Goal: Information Seeking & Learning: Learn about a topic

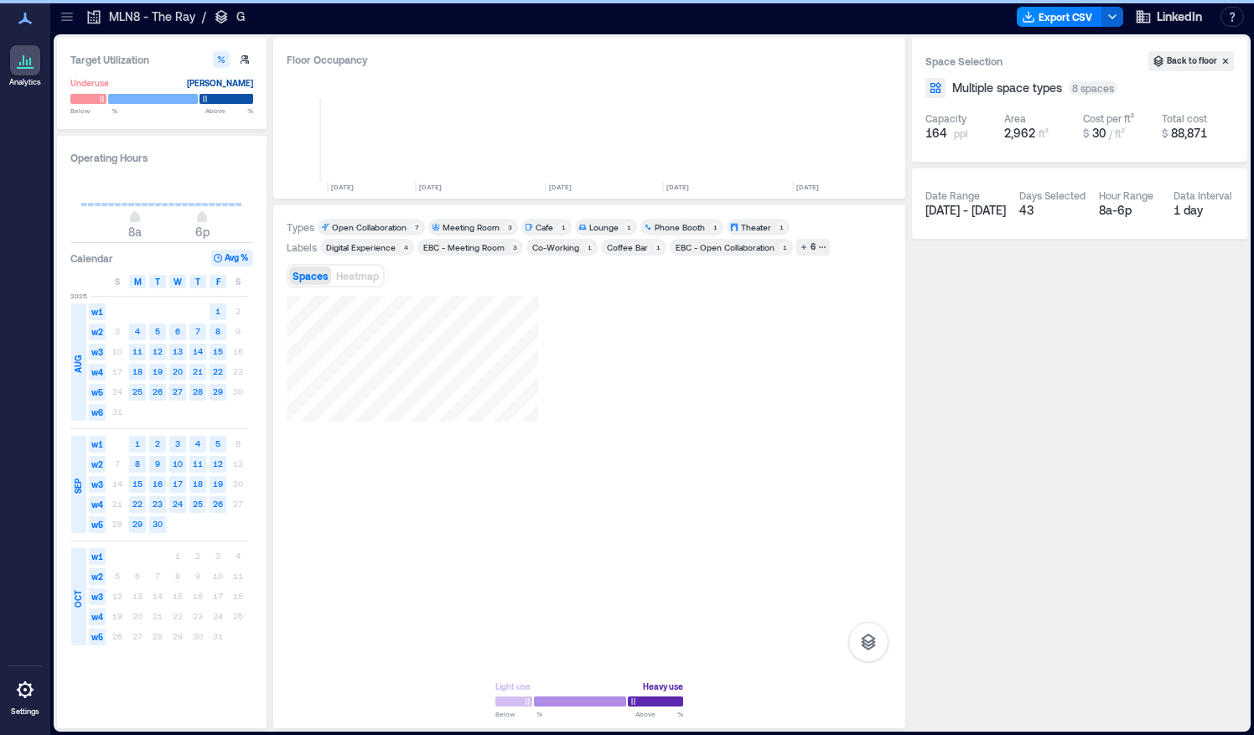
scroll to position [0, 672]
click at [63, 34] on div "Target Utilization Underuse [PERSON_NAME] Below ** % Above ** % Operating Hours…" at bounding box center [652, 383] width 1197 height 698
click at [63, 27] on div at bounding box center [67, 16] width 27 height 27
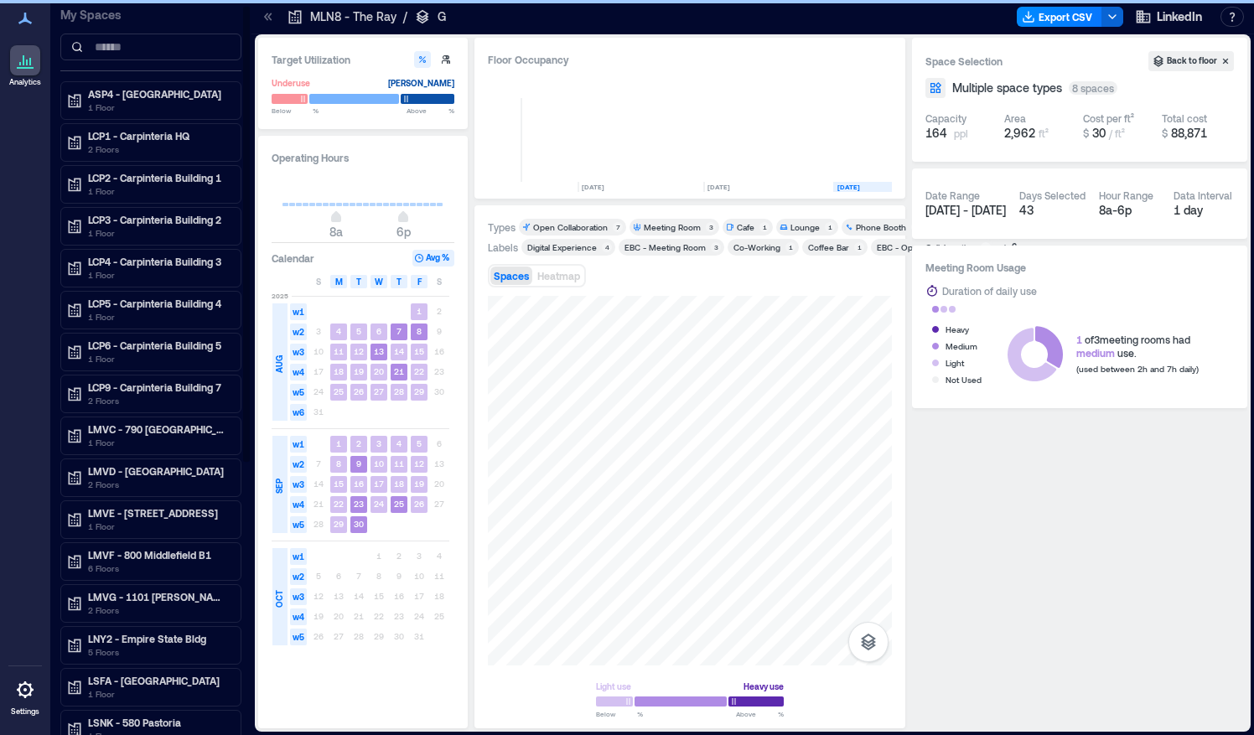
scroll to position [13, 0]
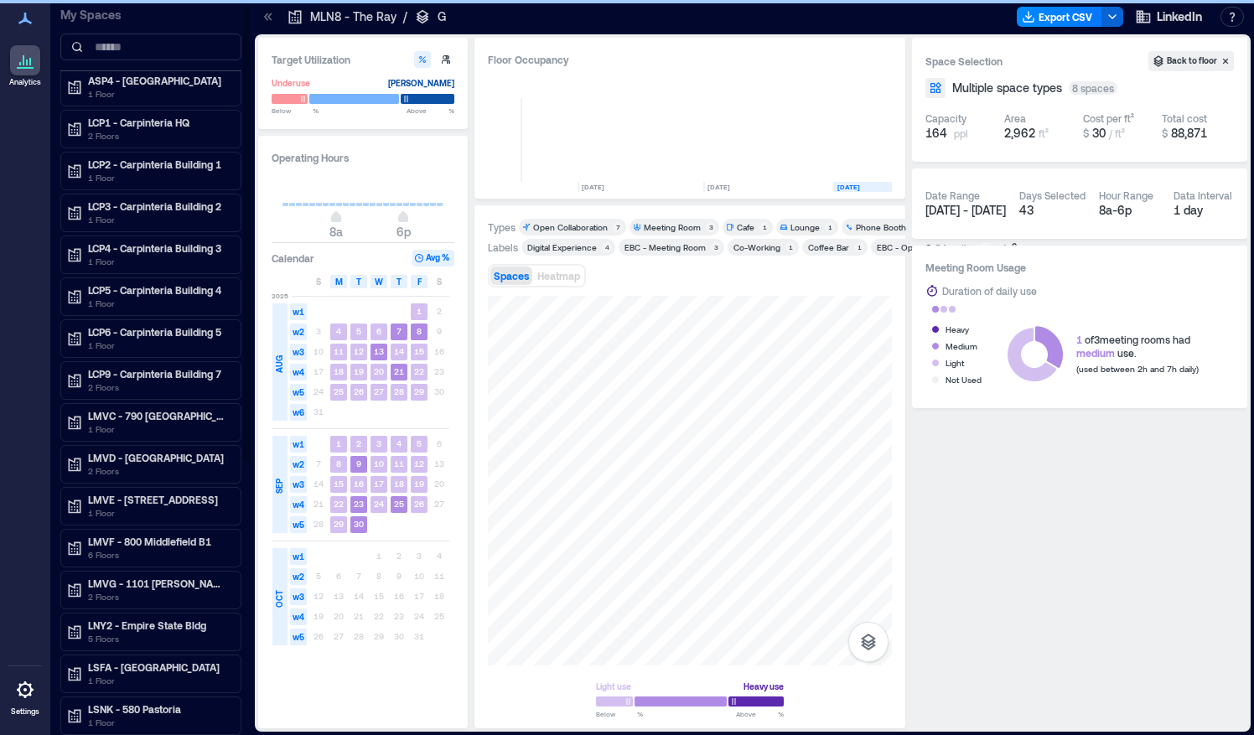
click at [123, 613] on div "LNY2 - Empire State Bldg 5 Floors" at bounding box center [150, 632] width 181 height 39
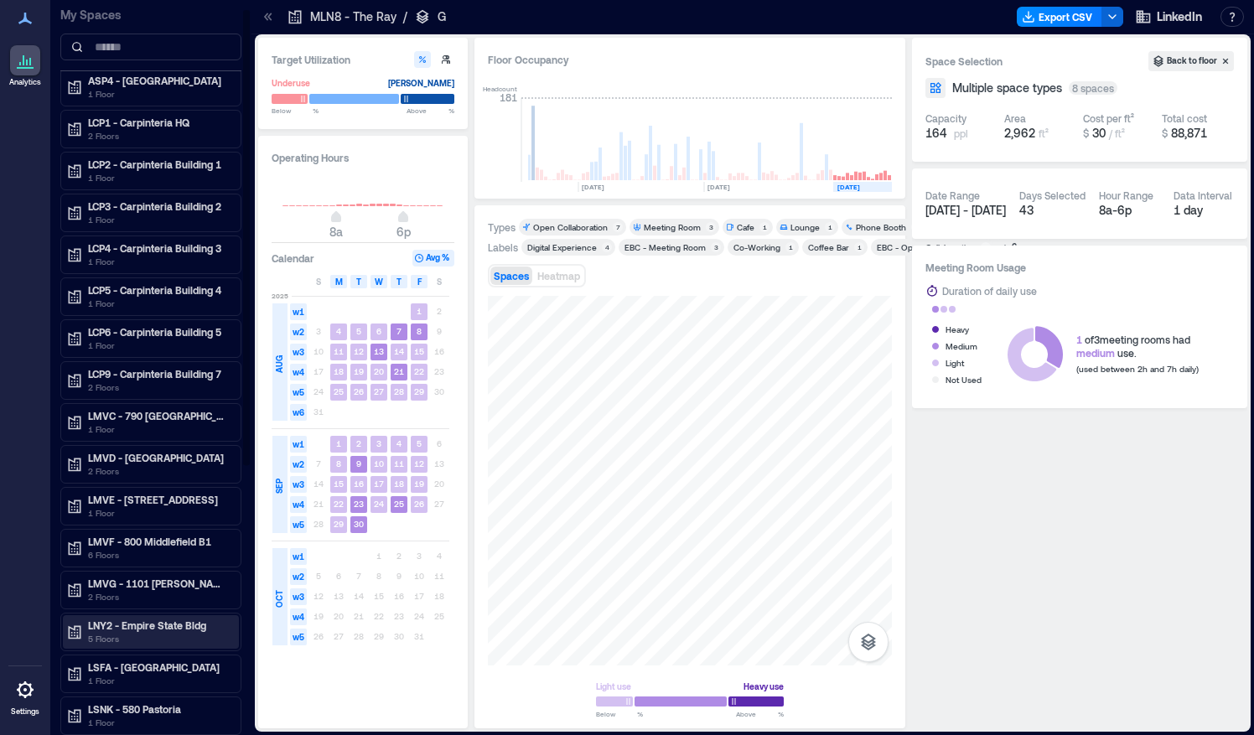
click at [121, 616] on div "LNY2 - Empire State Bldg 5 Floors" at bounding box center [151, 633] width 176 height 34
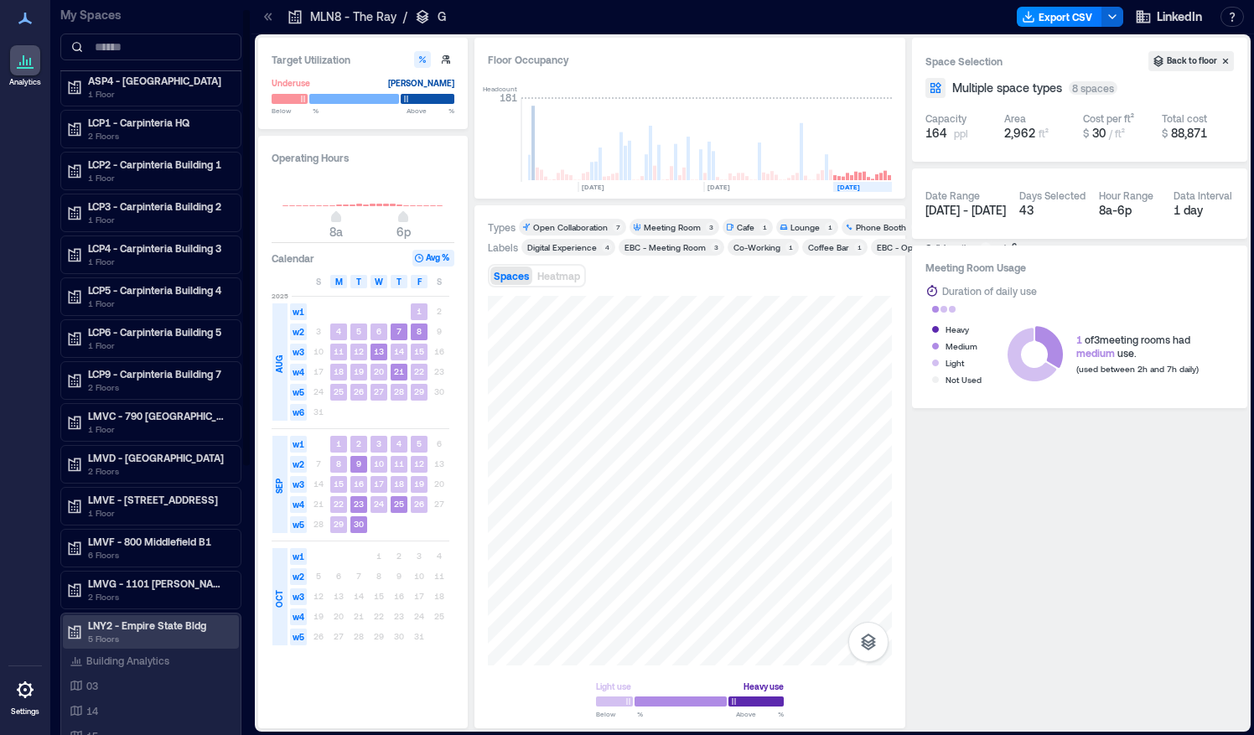
scroll to position [87, 0]
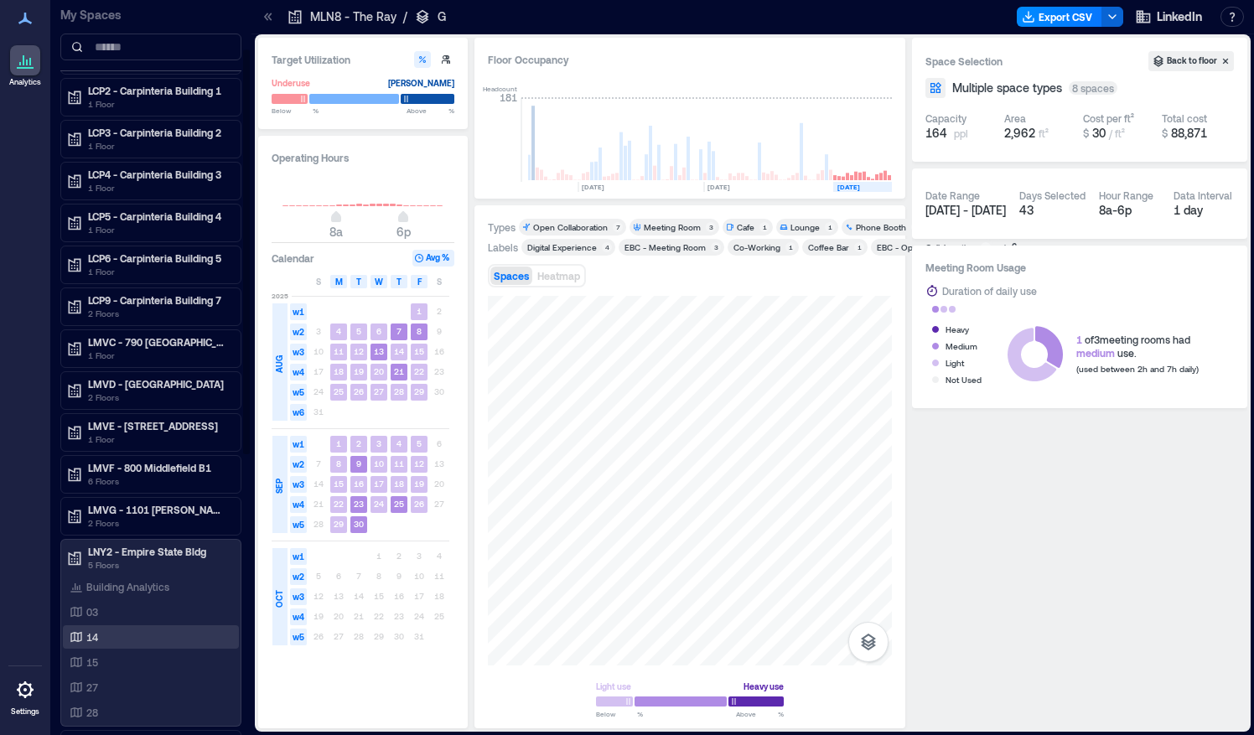
click at [92, 631] on p "14" at bounding box center [92, 637] width 12 height 13
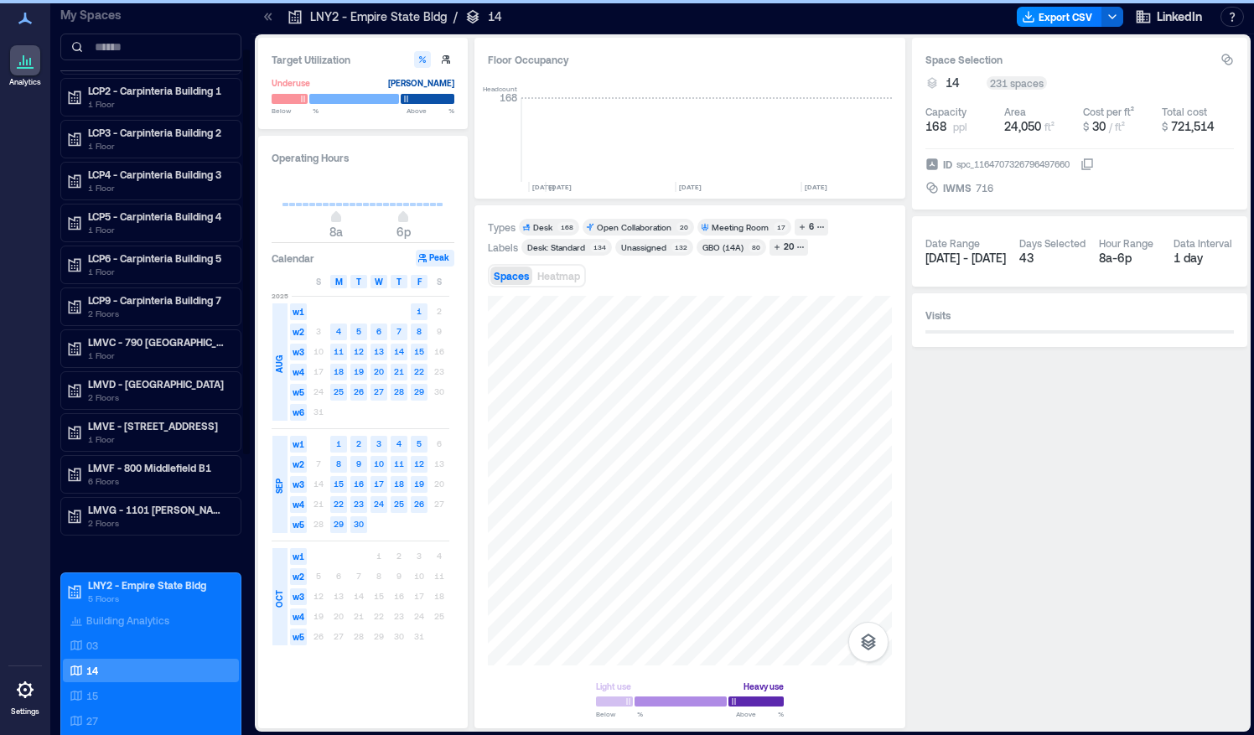
scroll to position [0, 3619]
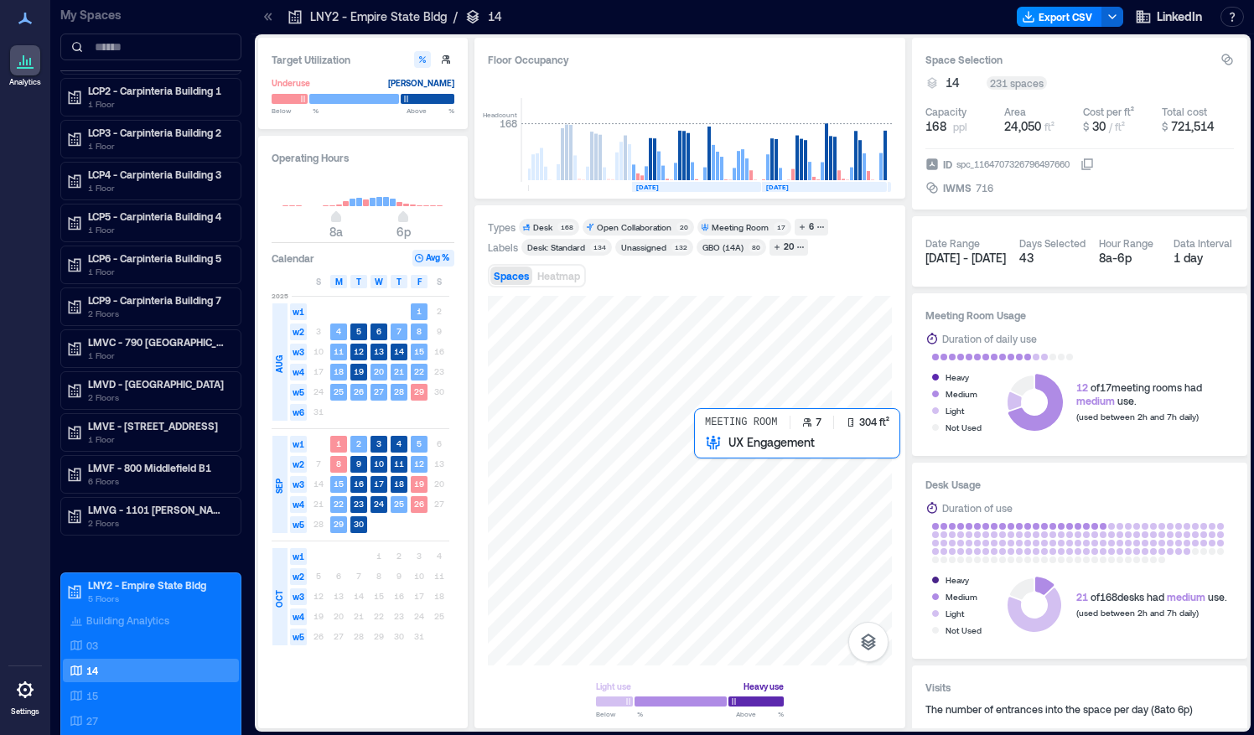
click at [721, 465] on div at bounding box center [690, 481] width 404 height 370
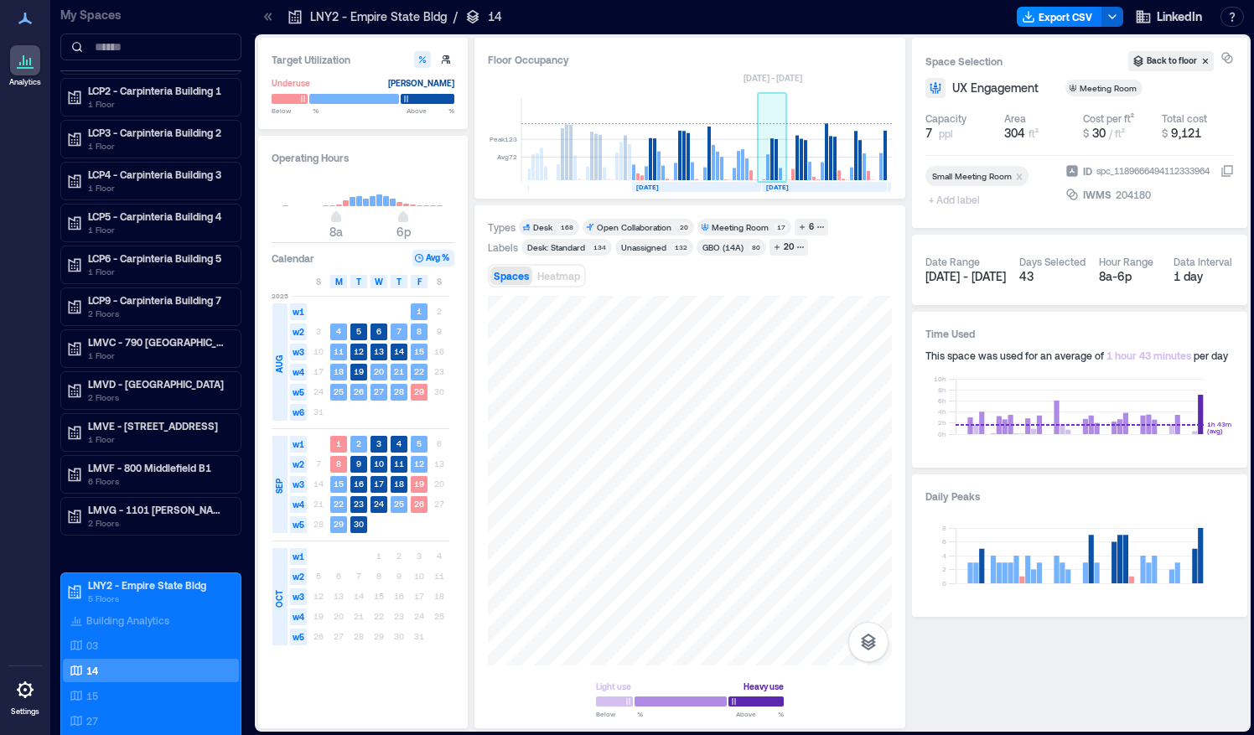
click at [776, 169] on rect at bounding box center [776, 159] width 3 height 41
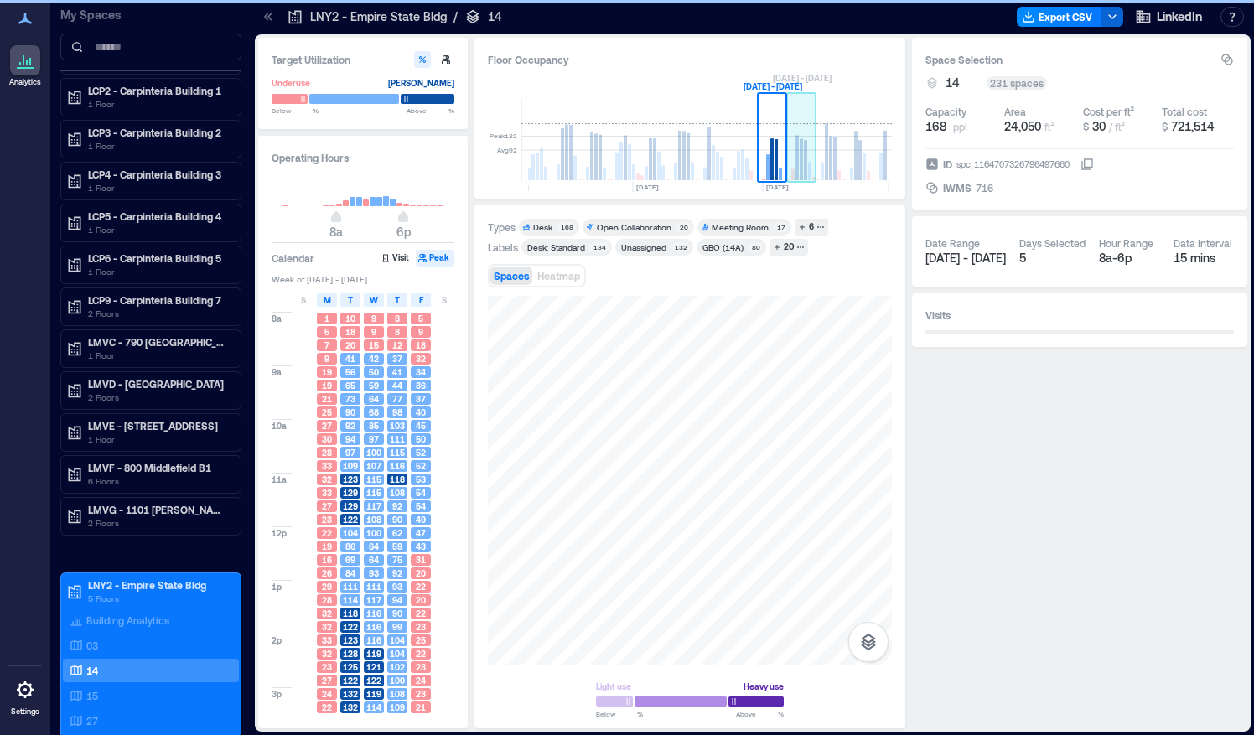
click at [808, 168] on rect at bounding box center [801, 140] width 29 height 84
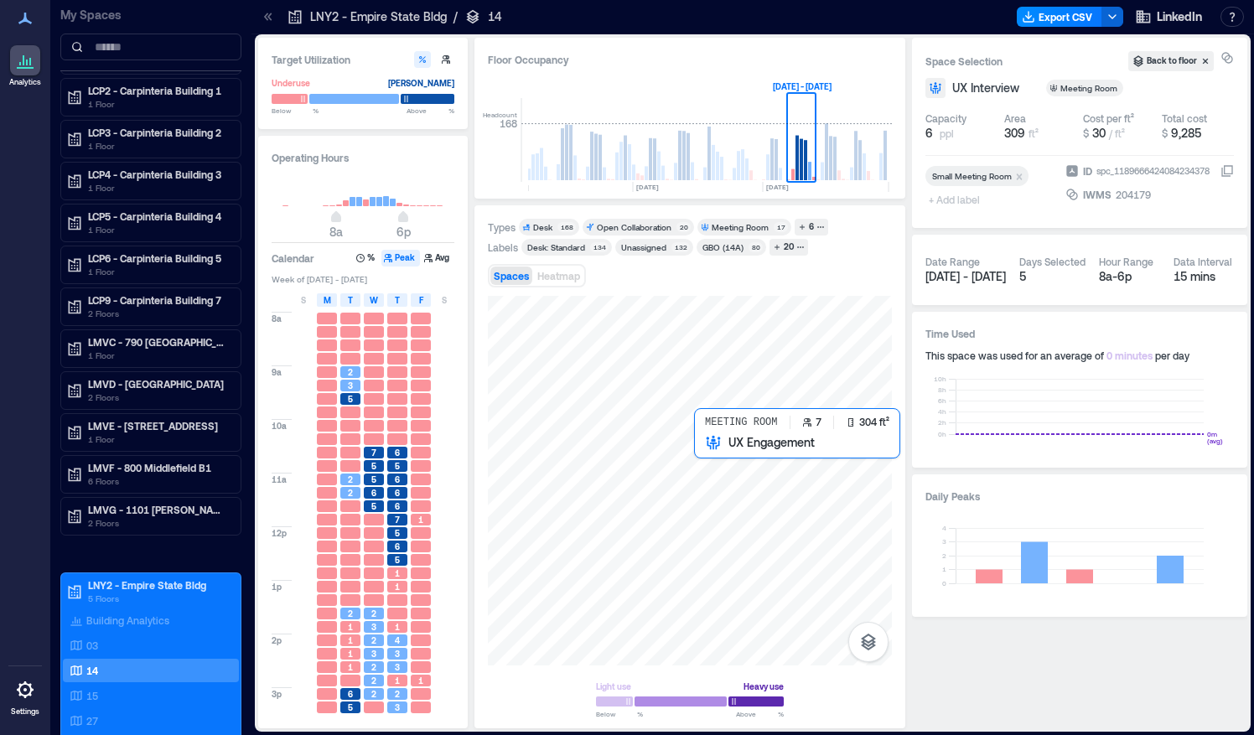
click at [709, 462] on div at bounding box center [690, 481] width 404 height 370
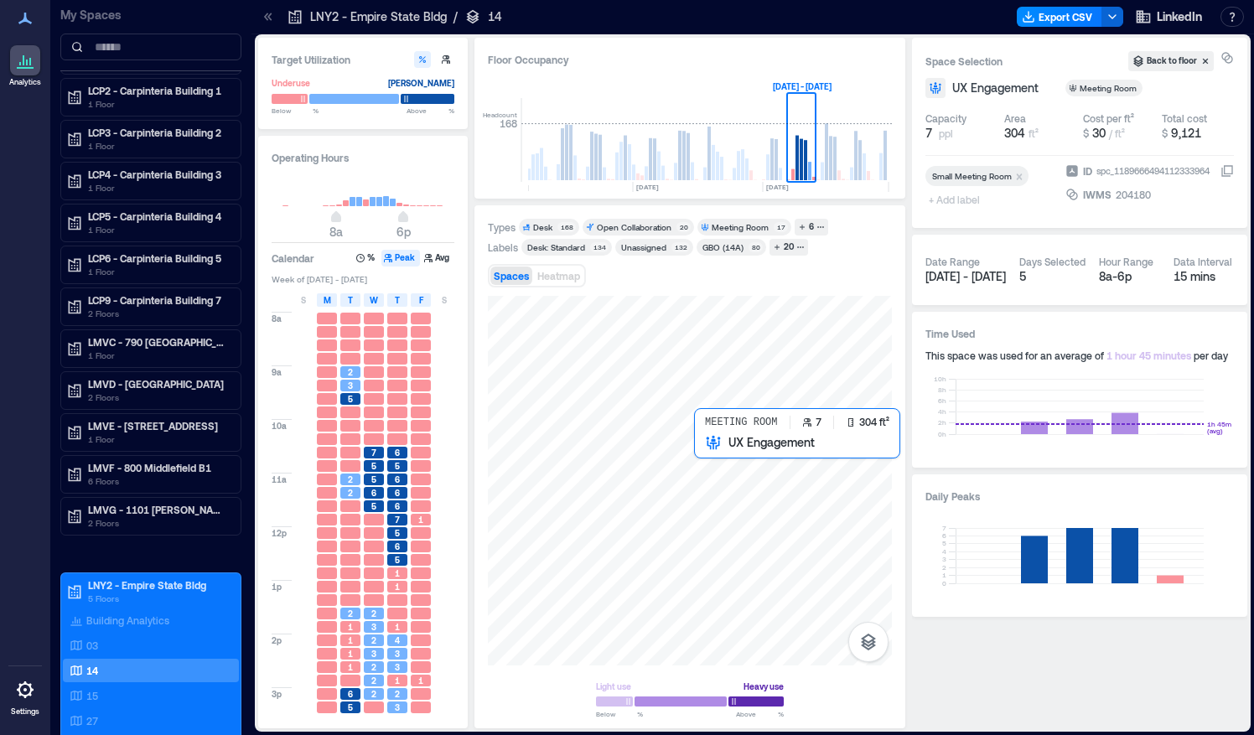
click at [717, 460] on div at bounding box center [690, 481] width 404 height 370
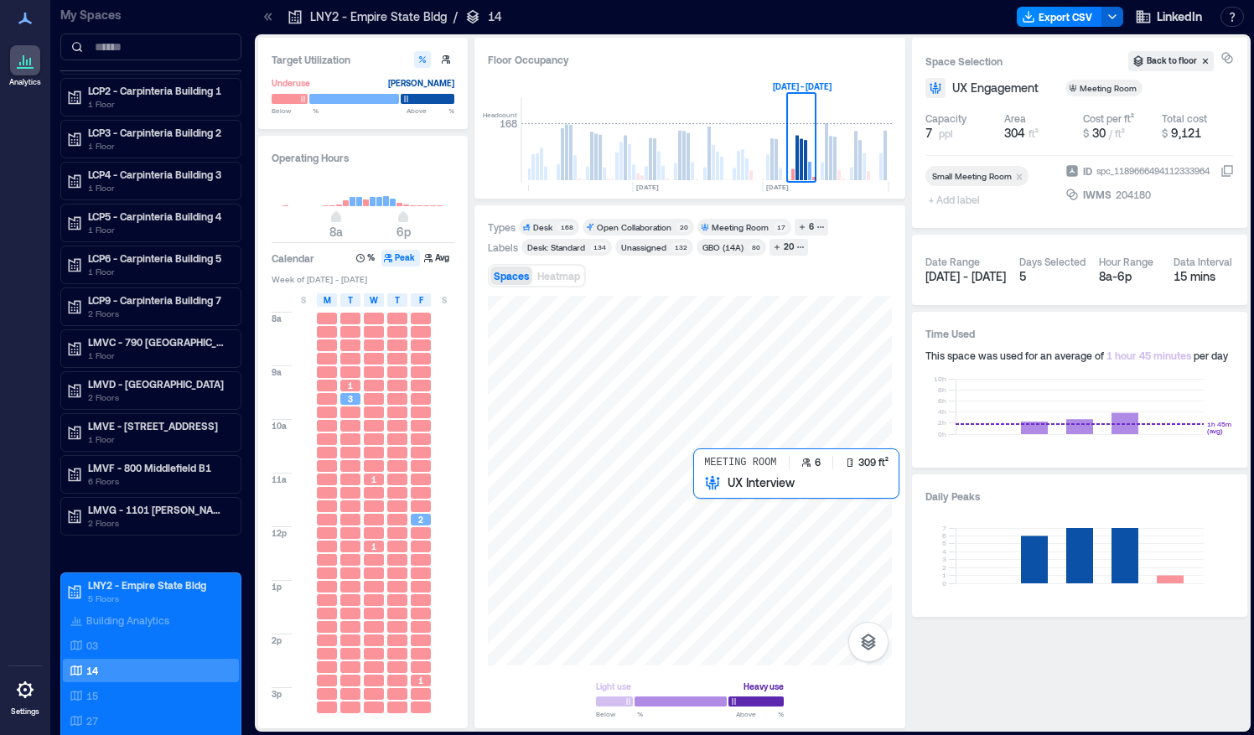
click at [715, 494] on div at bounding box center [690, 481] width 404 height 370
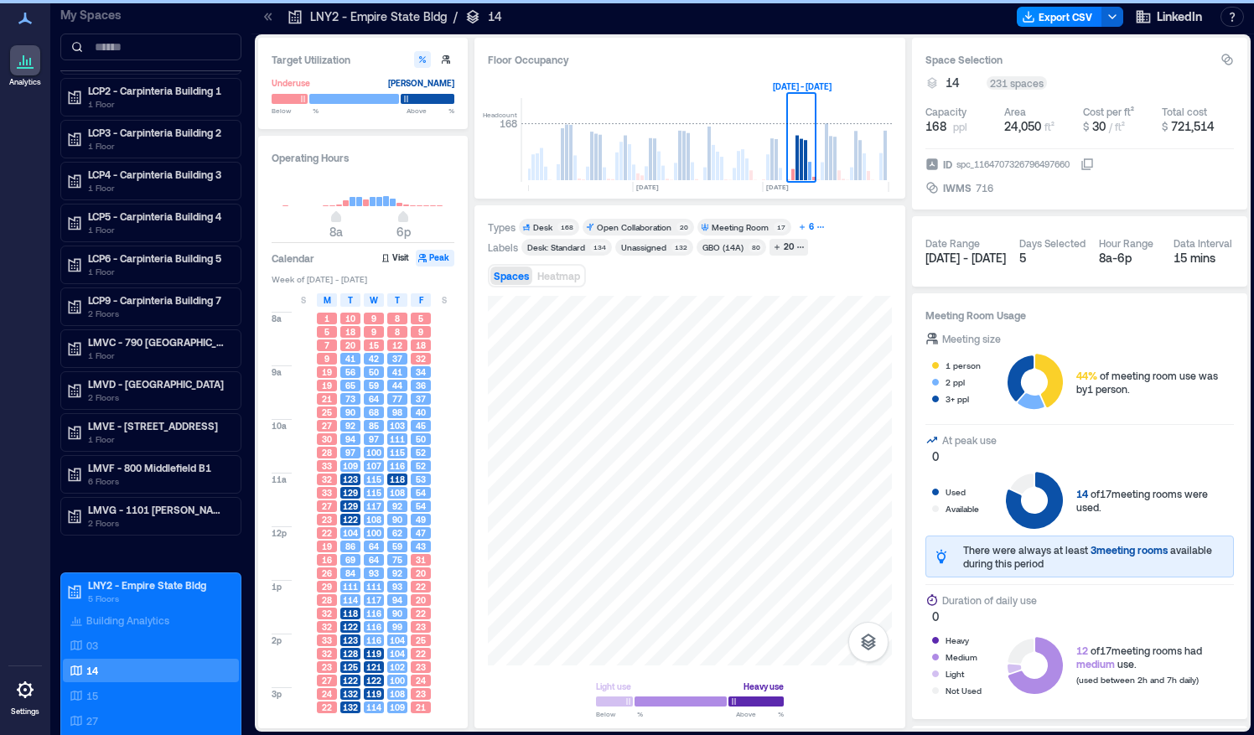
click at [807, 226] on div "6" at bounding box center [812, 227] width 10 height 15
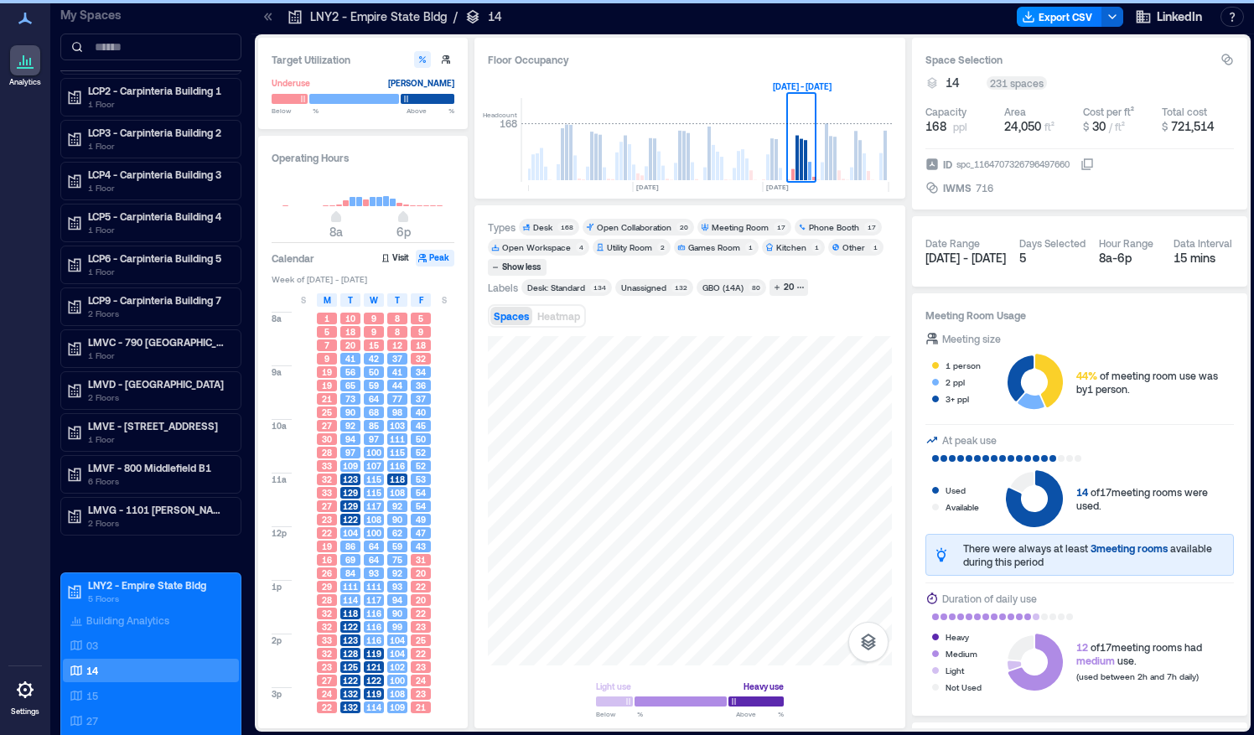
click at [793, 299] on div "Spaces Heatmap" at bounding box center [690, 316] width 404 height 34
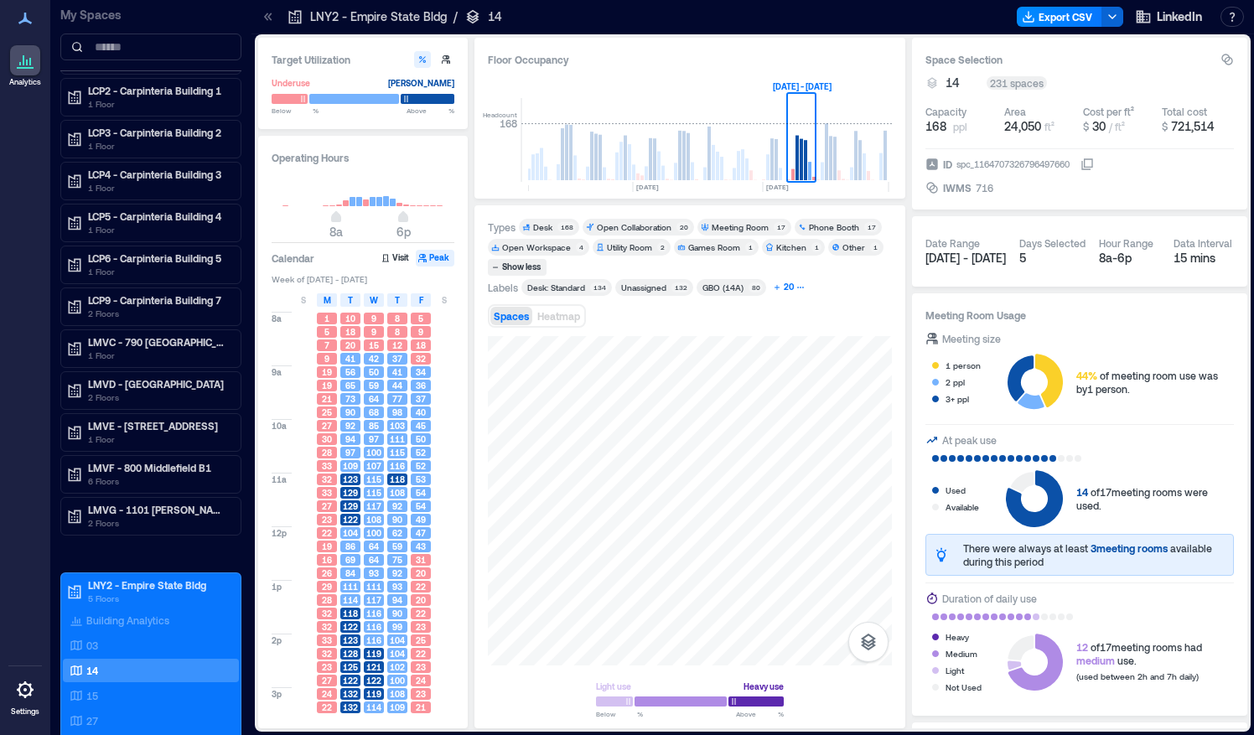
click at [789, 286] on div "20" at bounding box center [789, 287] width 15 height 15
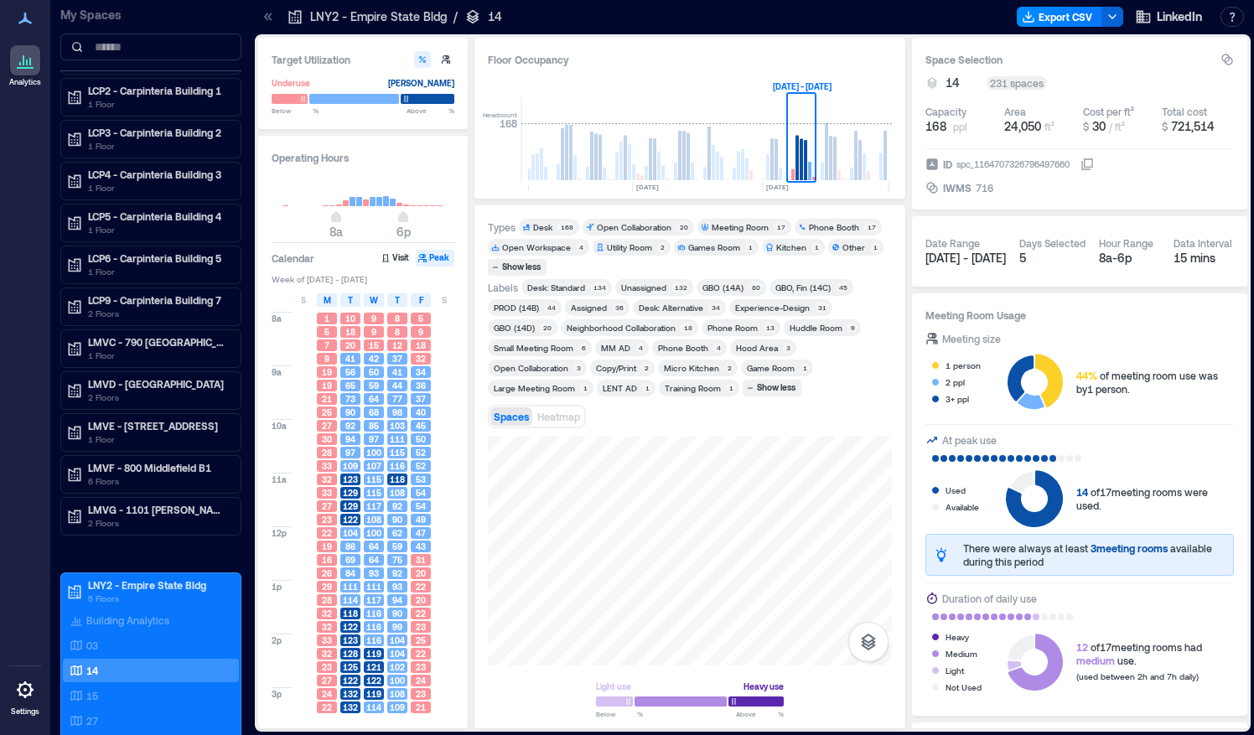
click at [790, 309] on div "Experience-Design" at bounding box center [772, 308] width 75 height 12
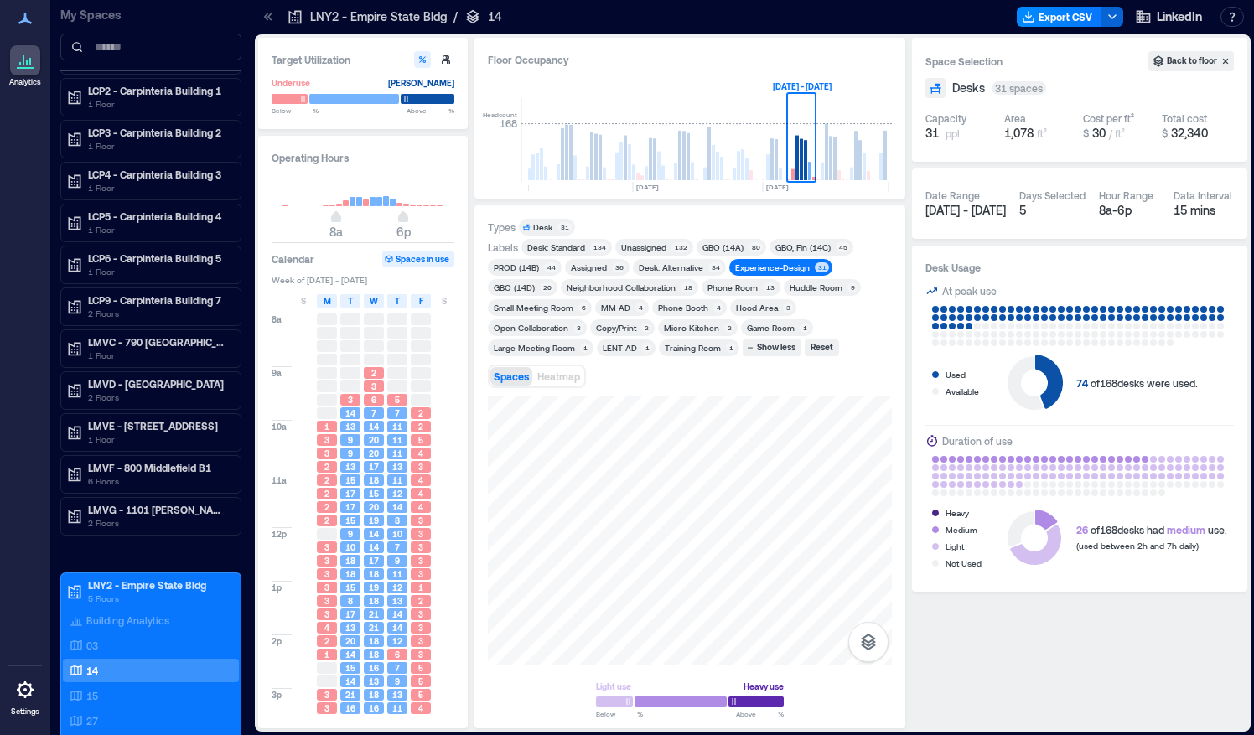
click at [808, 287] on div "Huddle Room" at bounding box center [816, 288] width 53 height 12
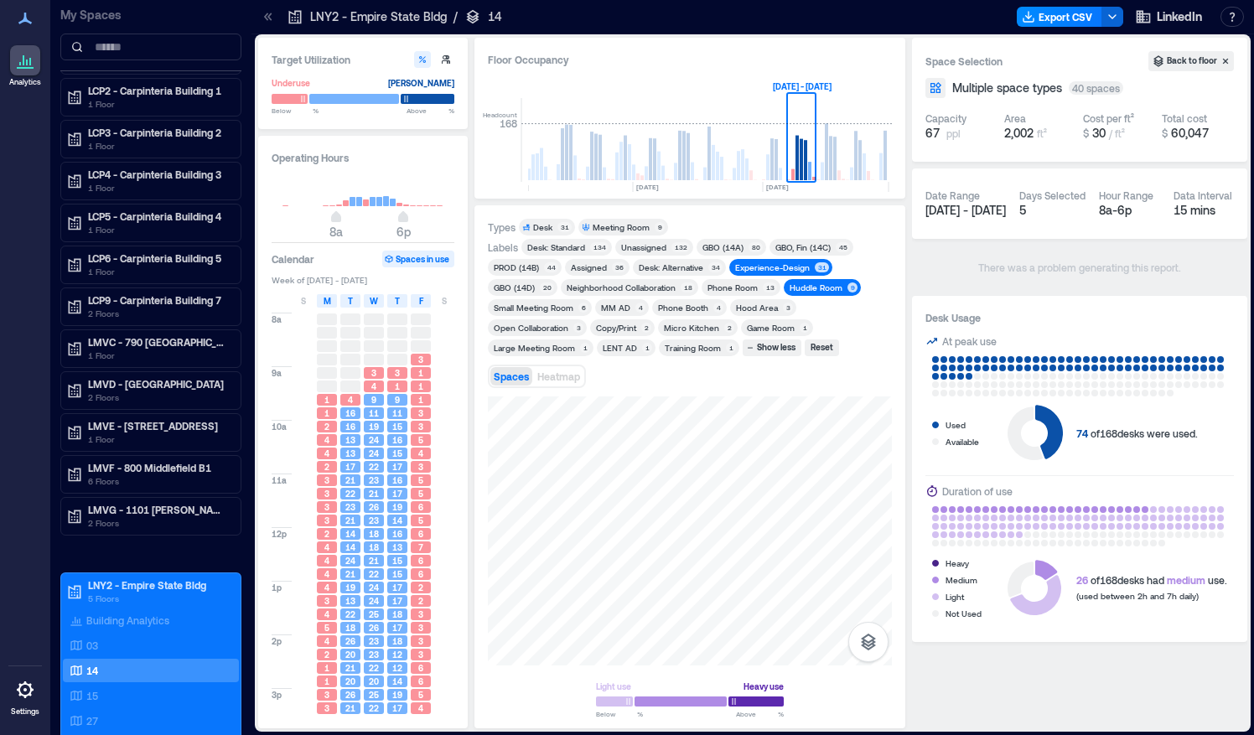
click at [732, 287] on div "Phone Room" at bounding box center [733, 288] width 50 height 12
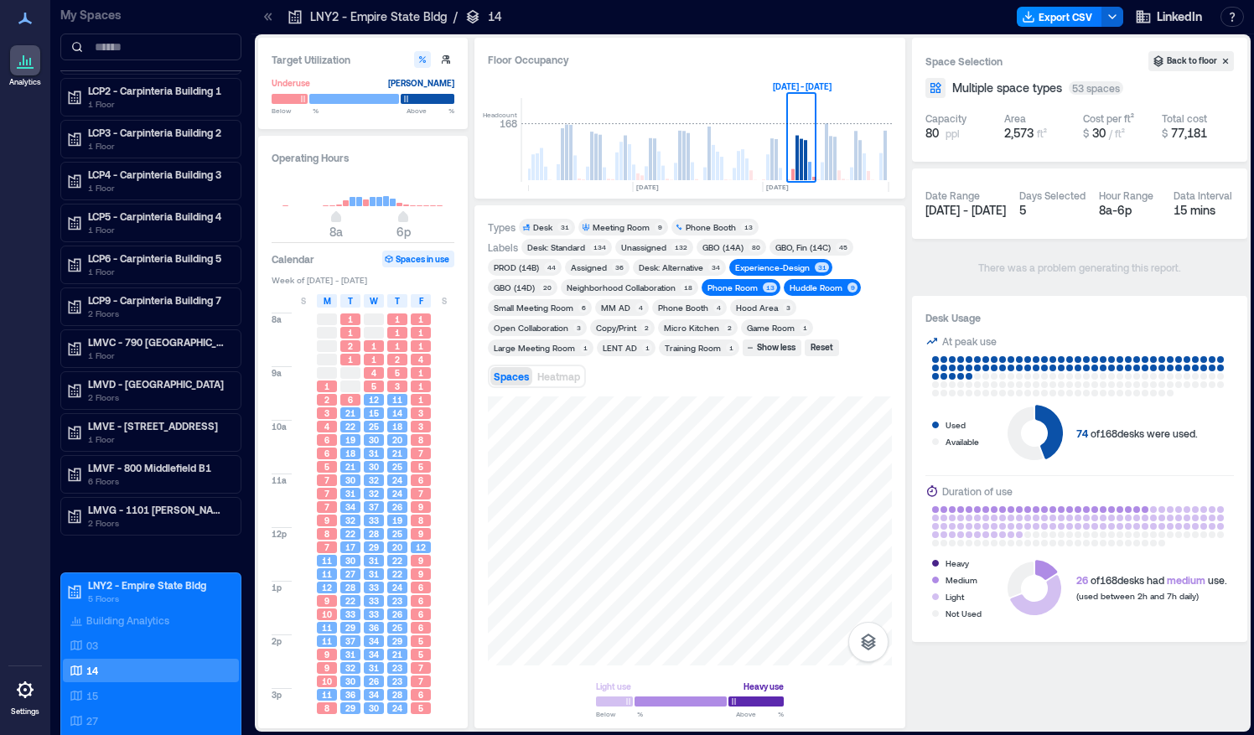
click at [734, 283] on div "Phone Room" at bounding box center [733, 288] width 50 height 12
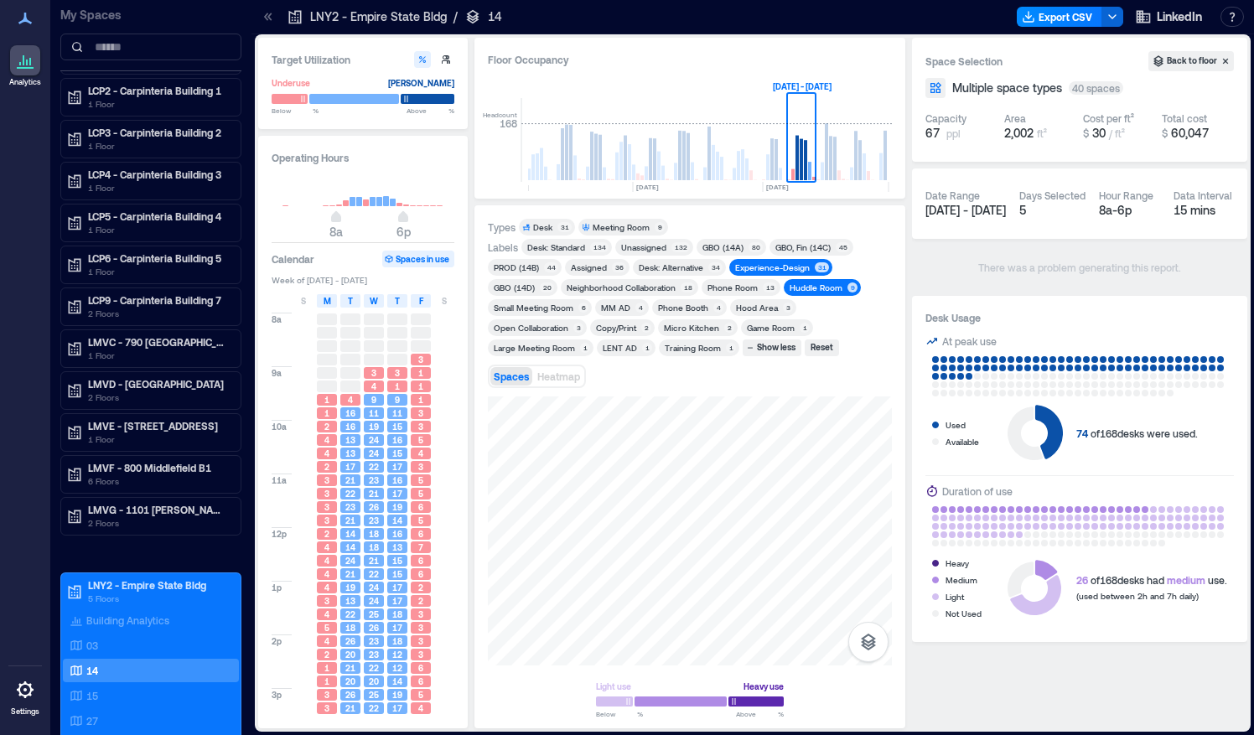
click at [757, 268] on div "Experience-Design" at bounding box center [772, 268] width 75 height 12
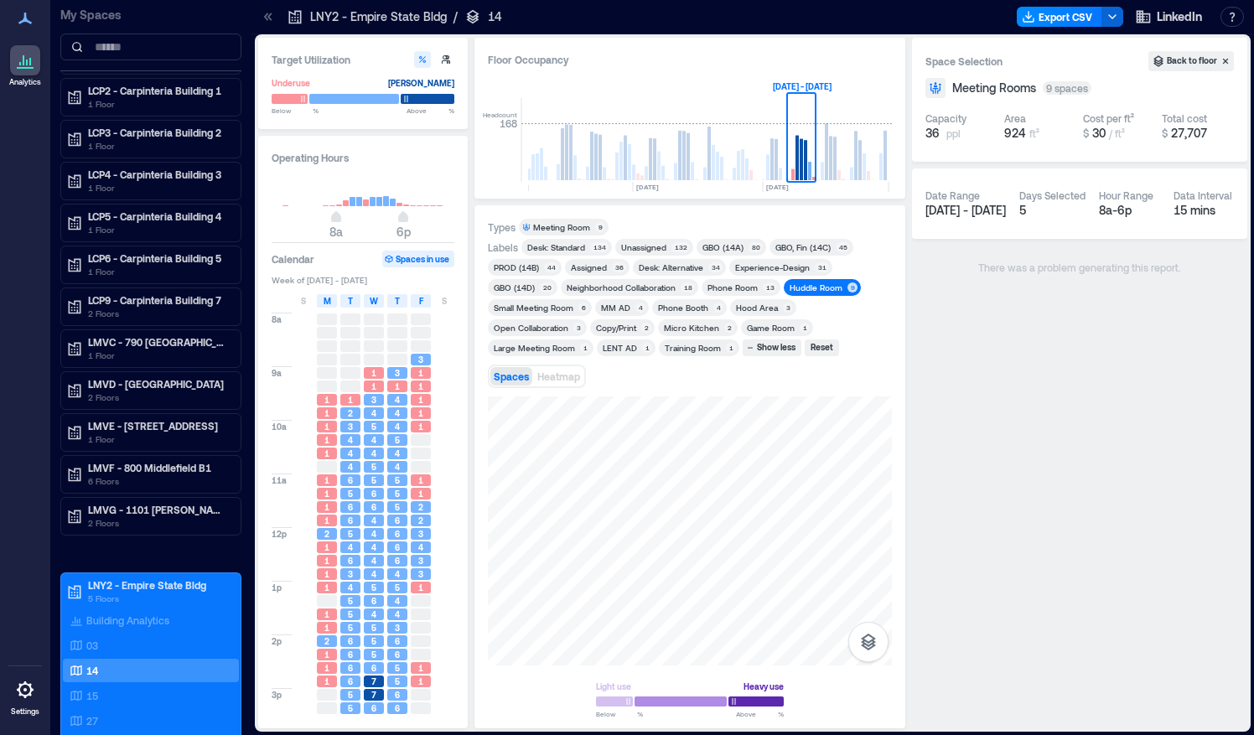
click at [790, 288] on div "Huddle Room" at bounding box center [816, 288] width 53 height 12
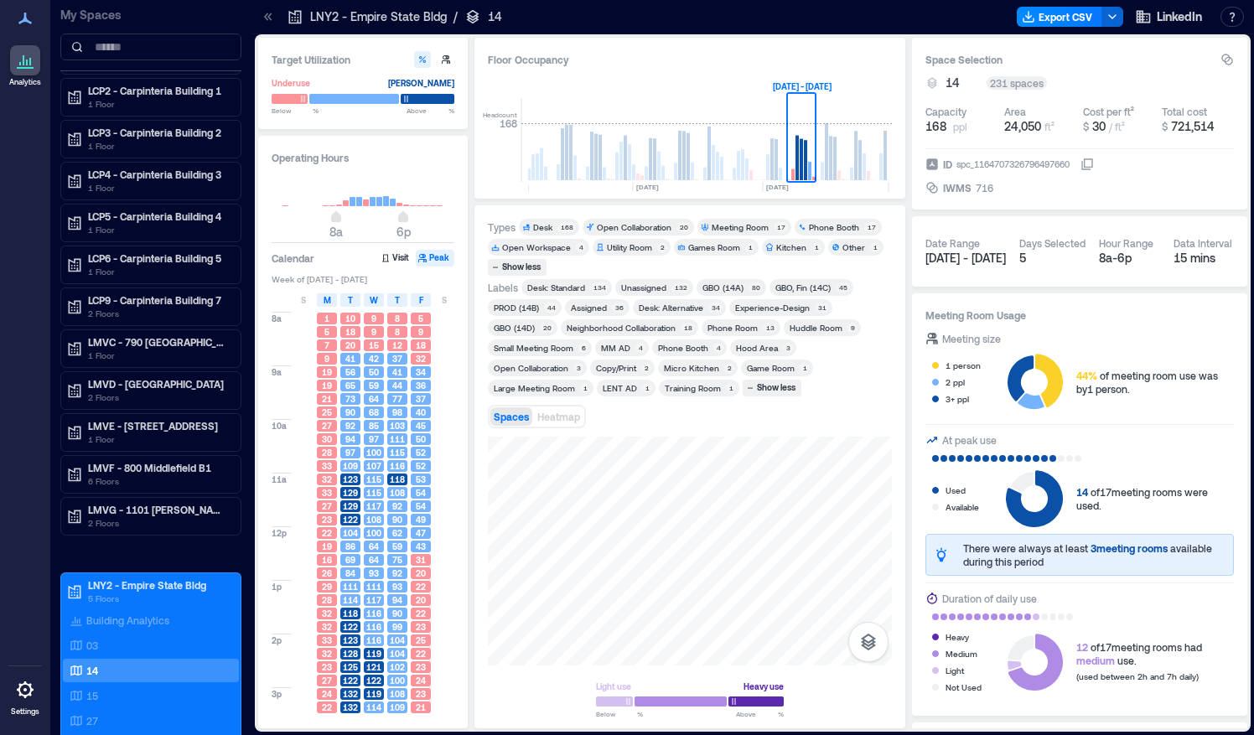
click at [525, 388] on div "Large Meeting Room" at bounding box center [534, 388] width 81 height 12
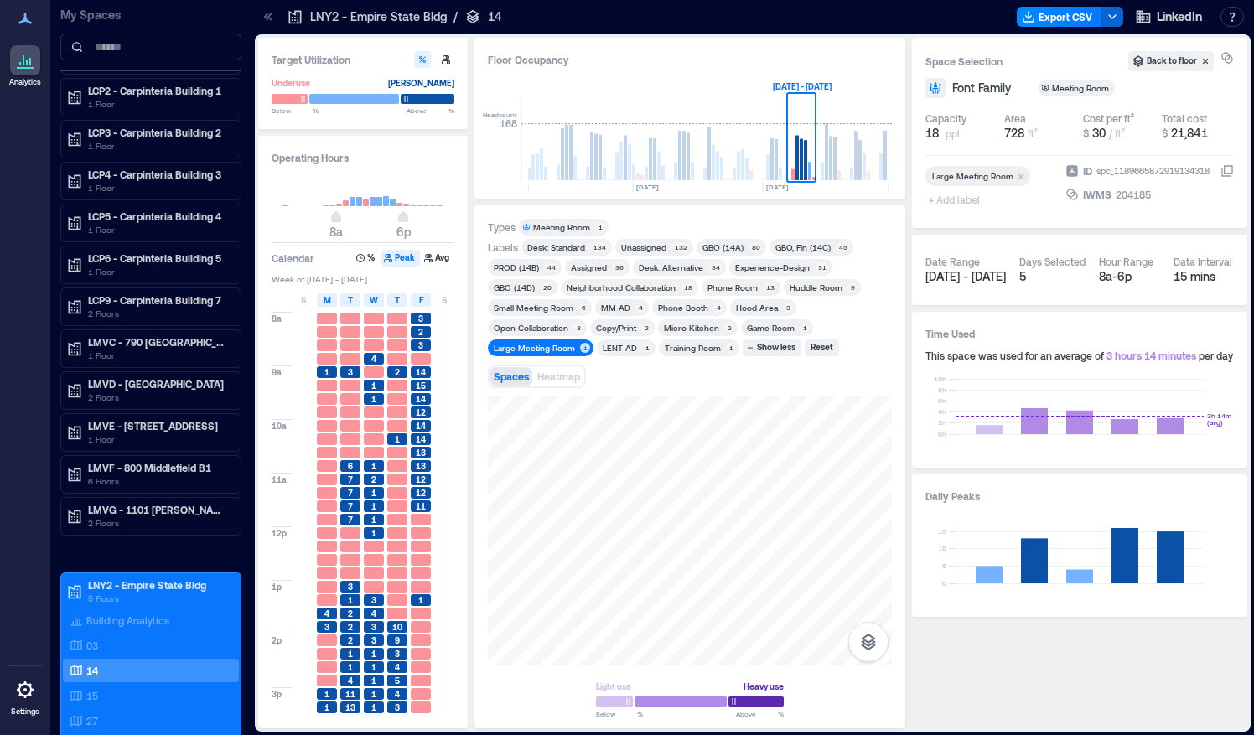
click at [525, 388] on div "Spaces Heatmap" at bounding box center [690, 377] width 404 height 34
click at [546, 348] on div "Large Meeting Room" at bounding box center [534, 348] width 81 height 12
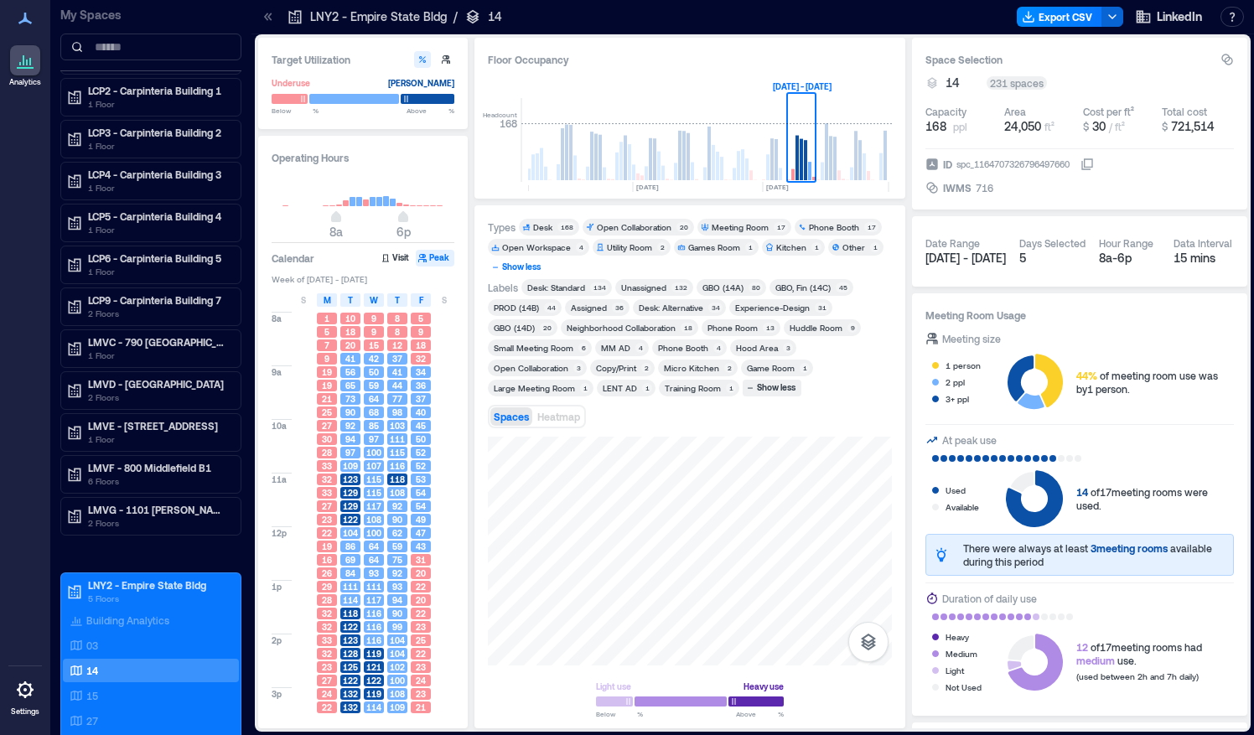
click at [535, 268] on div "Show less" at bounding box center [522, 267] width 44 height 15
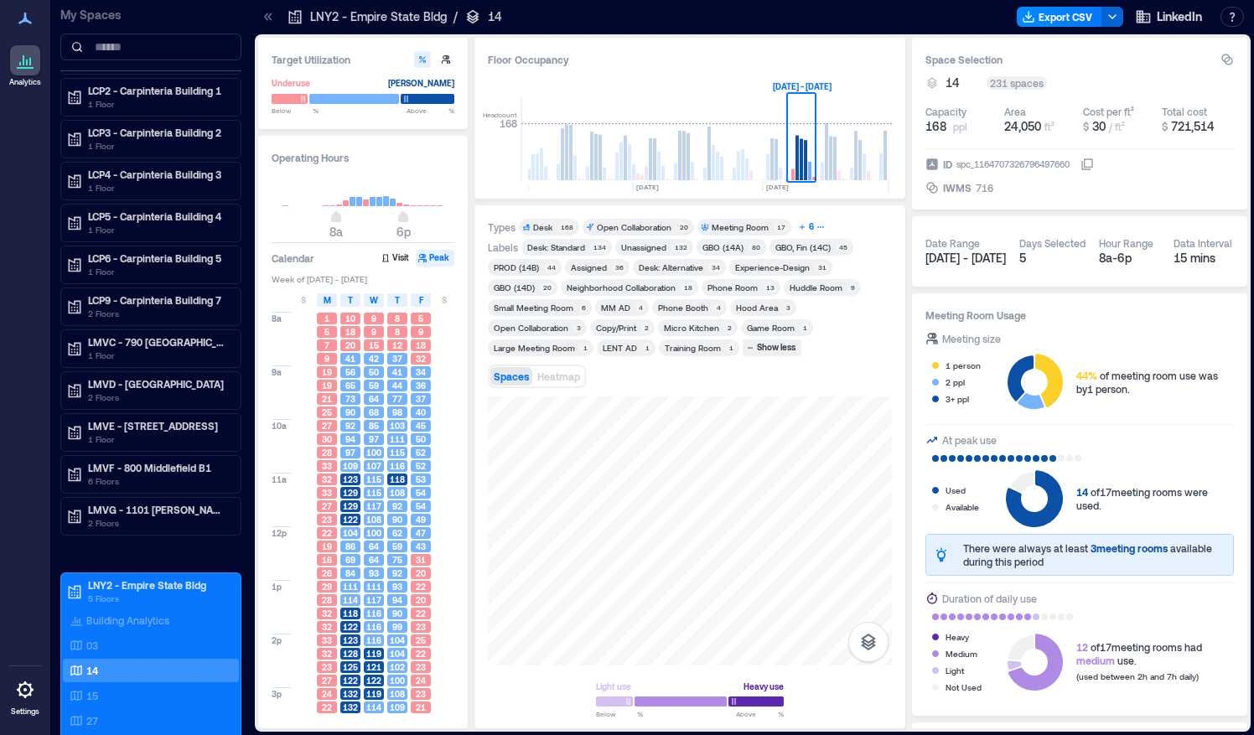
click at [818, 227] on icon "button" at bounding box center [821, 227] width 7 height 2
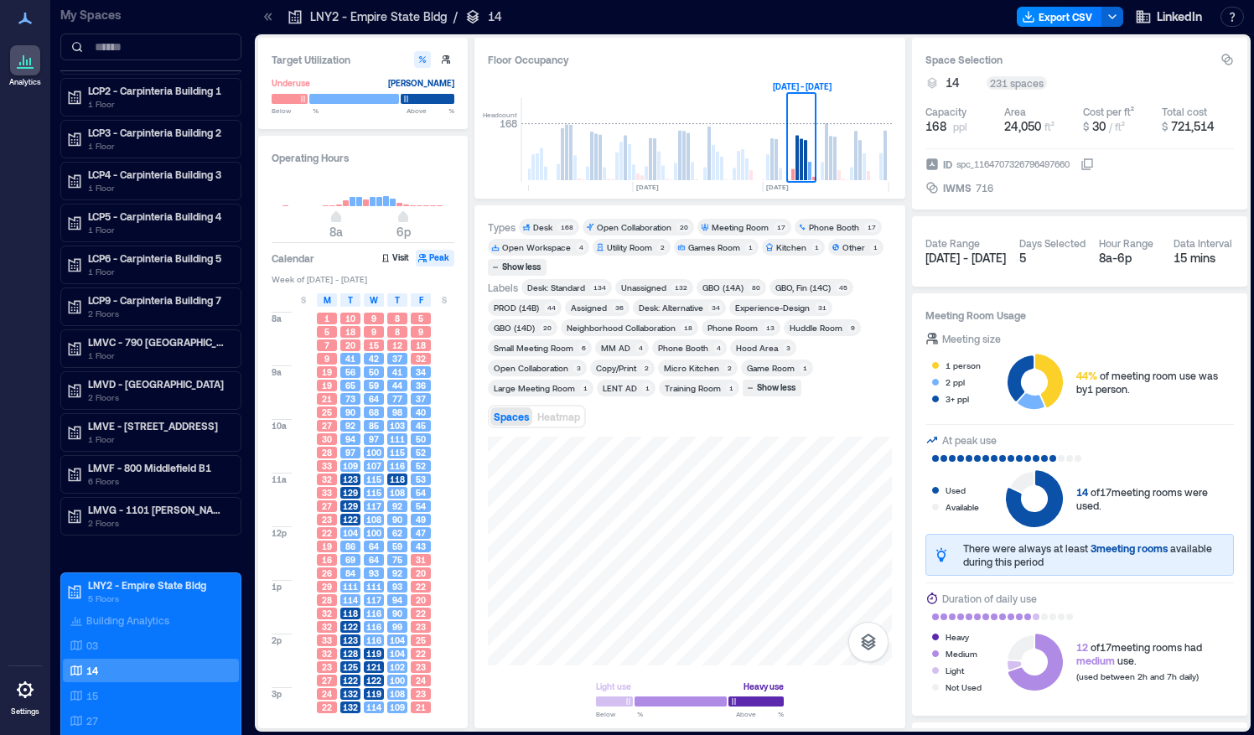
click at [638, 252] on div "Utility Room" at bounding box center [629, 248] width 45 height 12
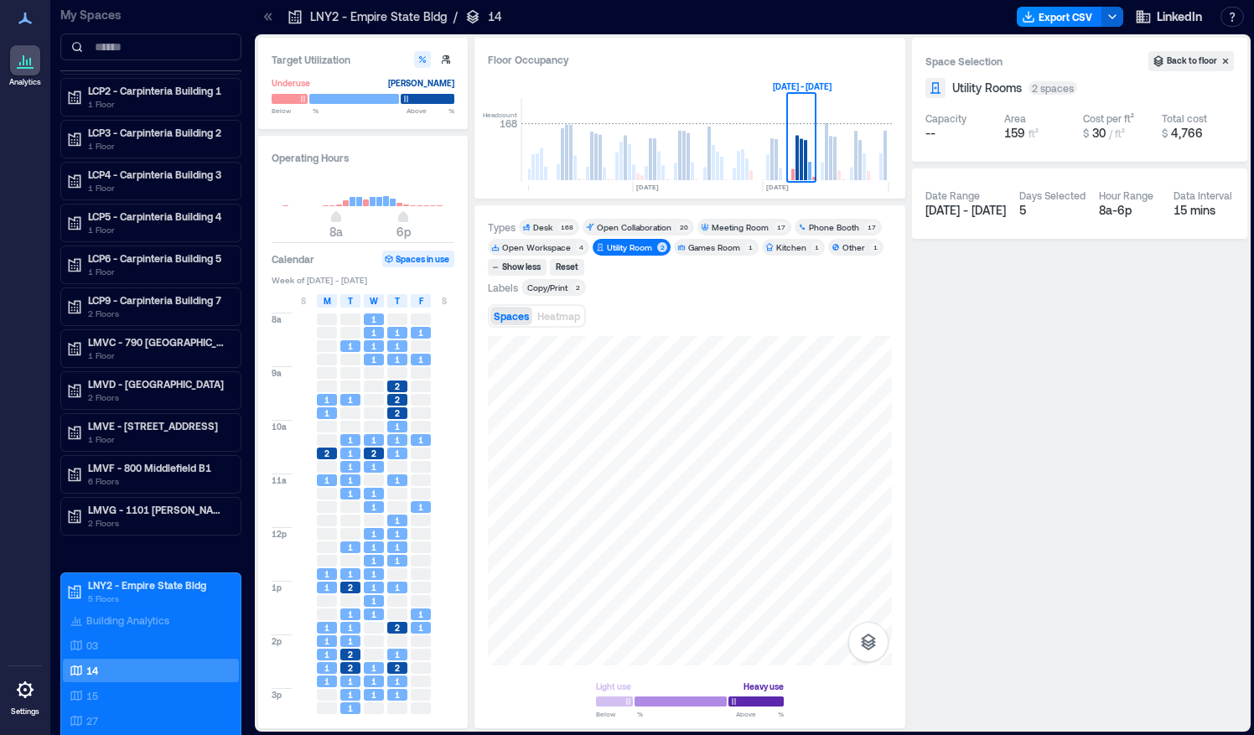
click at [638, 252] on div "Utility Room" at bounding box center [629, 248] width 45 height 12
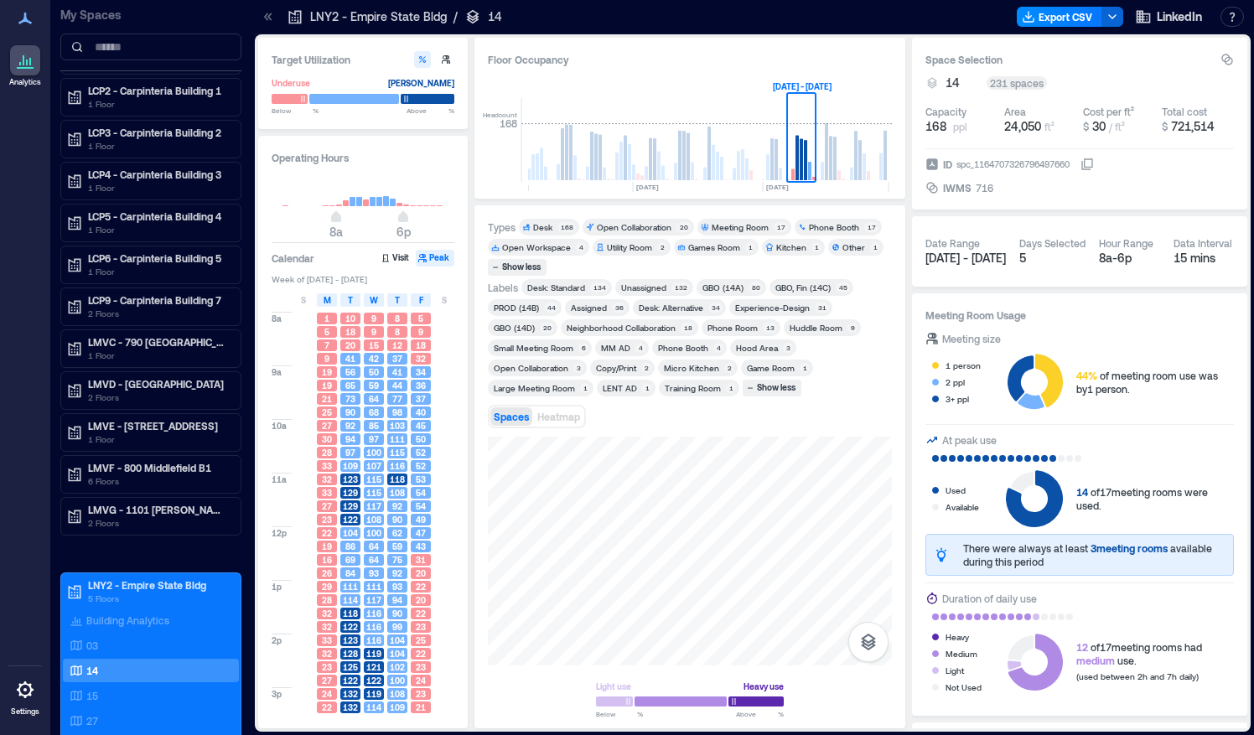
click at [738, 231] on div "Meeting Room" at bounding box center [740, 227] width 57 height 12
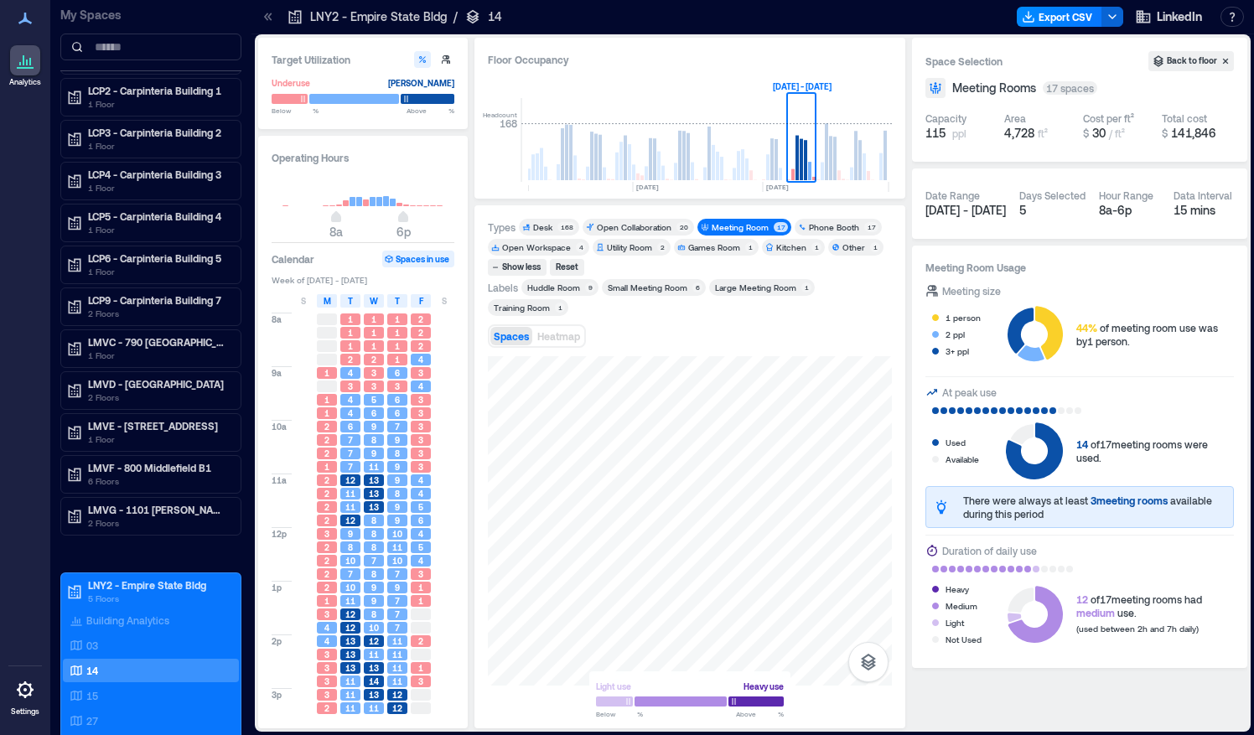
click at [732, 226] on div "Meeting Room" at bounding box center [740, 227] width 57 height 12
